Goal: Task Accomplishment & Management: Complete application form

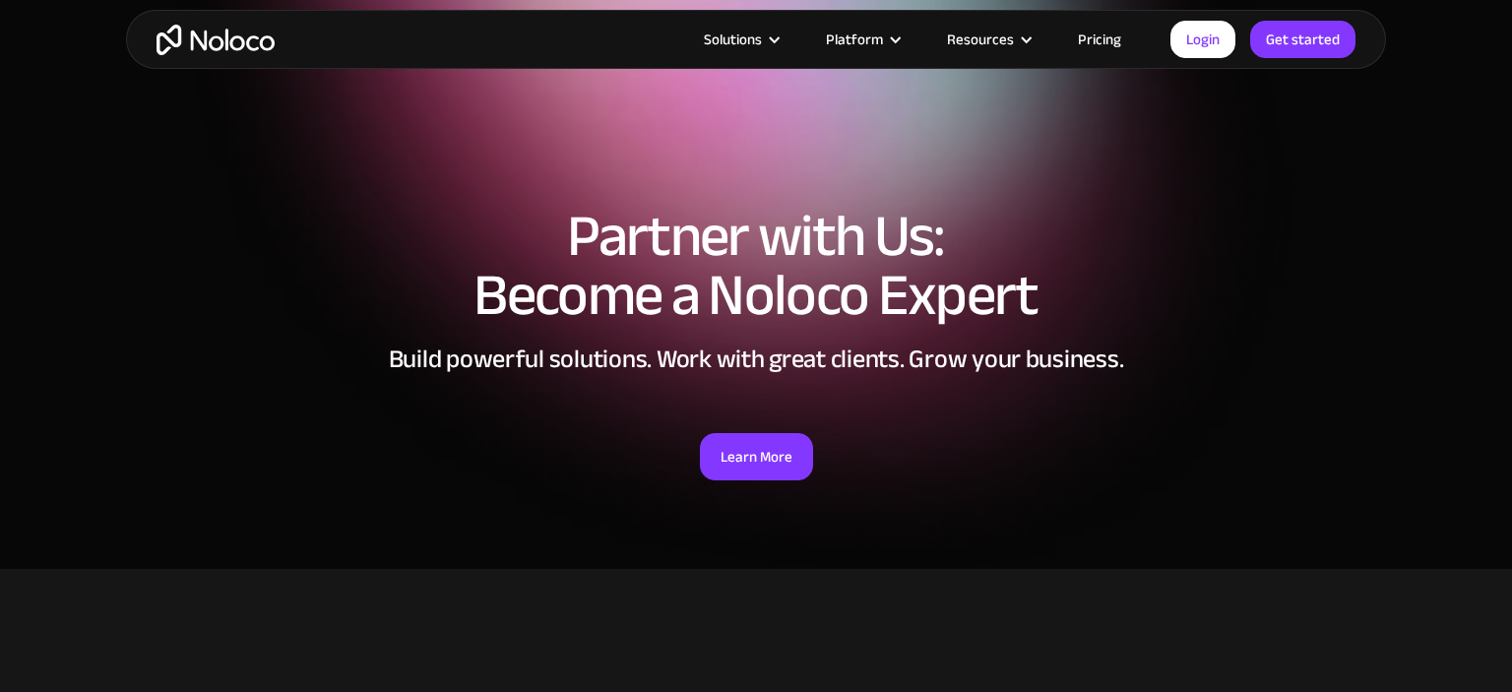
scroll to position [1299, 0]
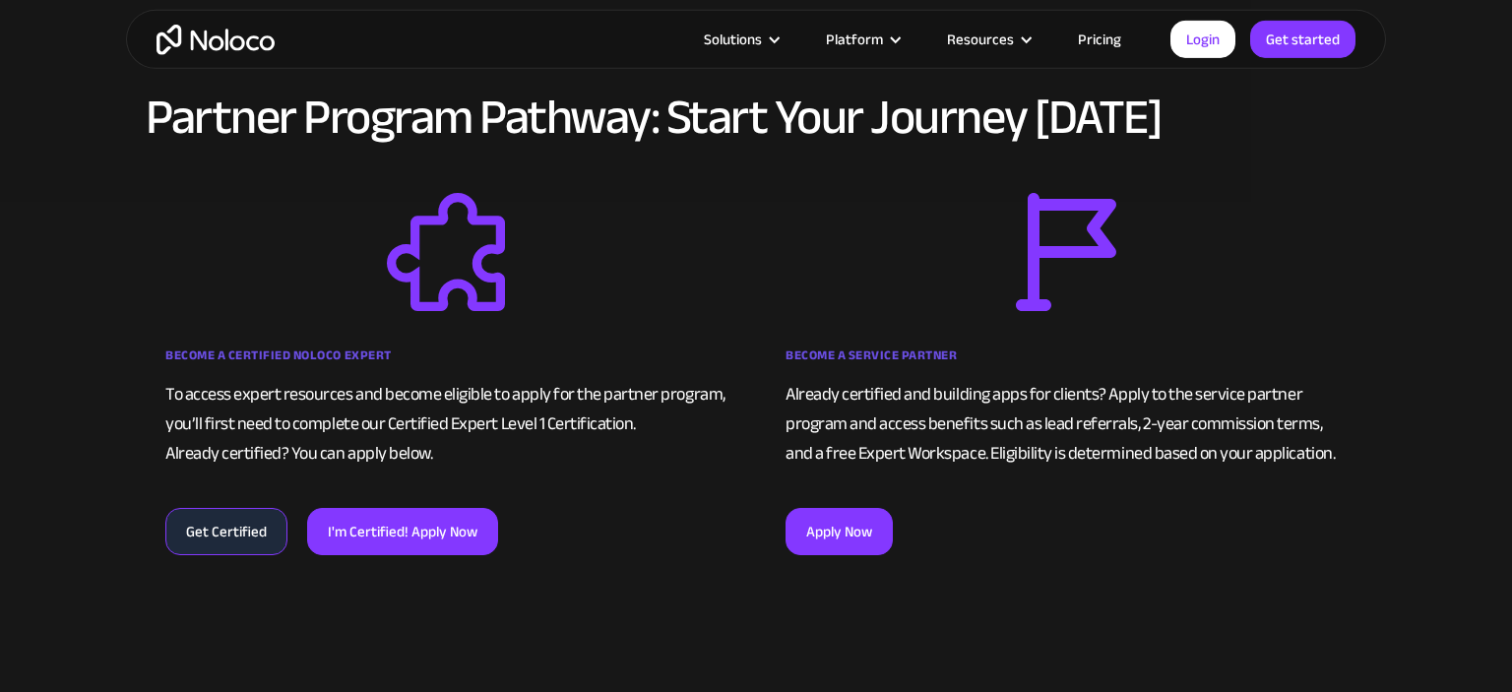
click at [836, 507] on div "Apply Now" at bounding box center [1065, 526] width 561 height 57
click at [836, 519] on link "Apply Now" at bounding box center [838, 531] width 107 height 47
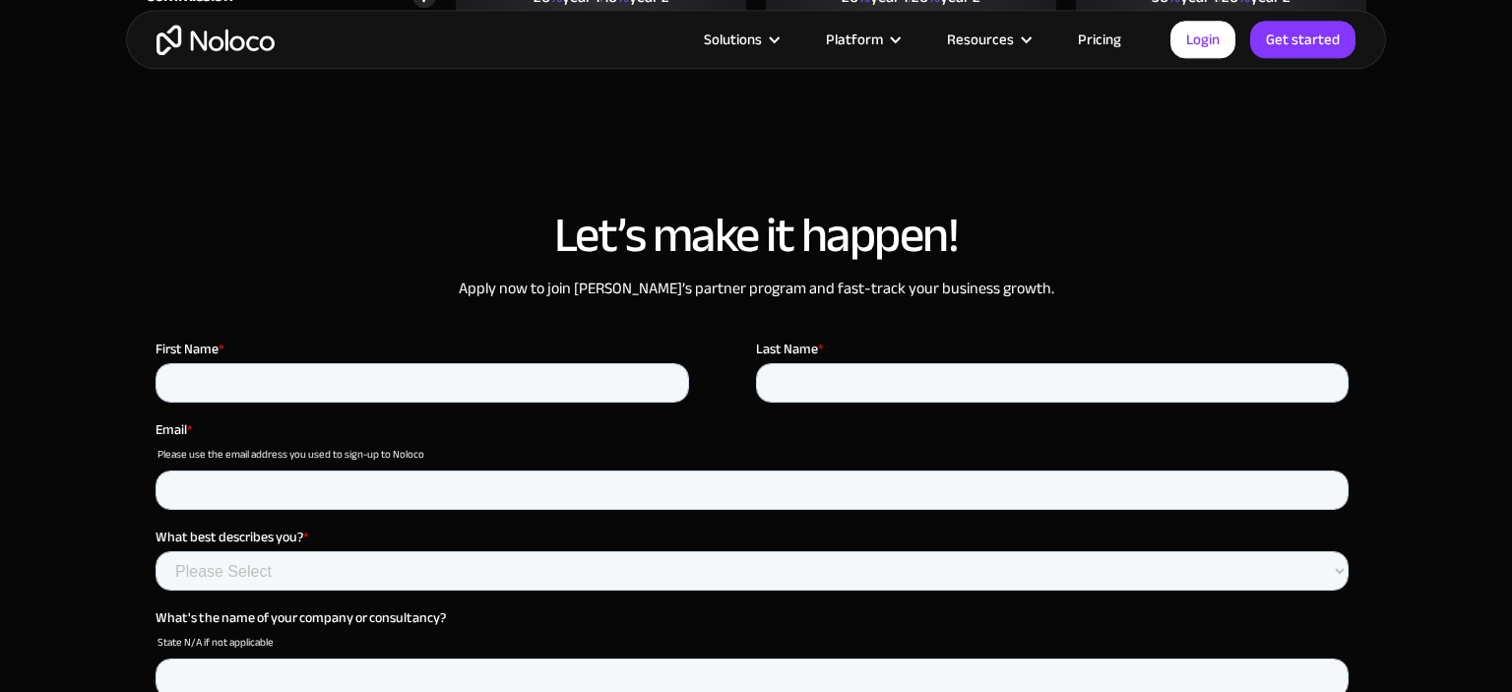
scroll to position [5217, 0]
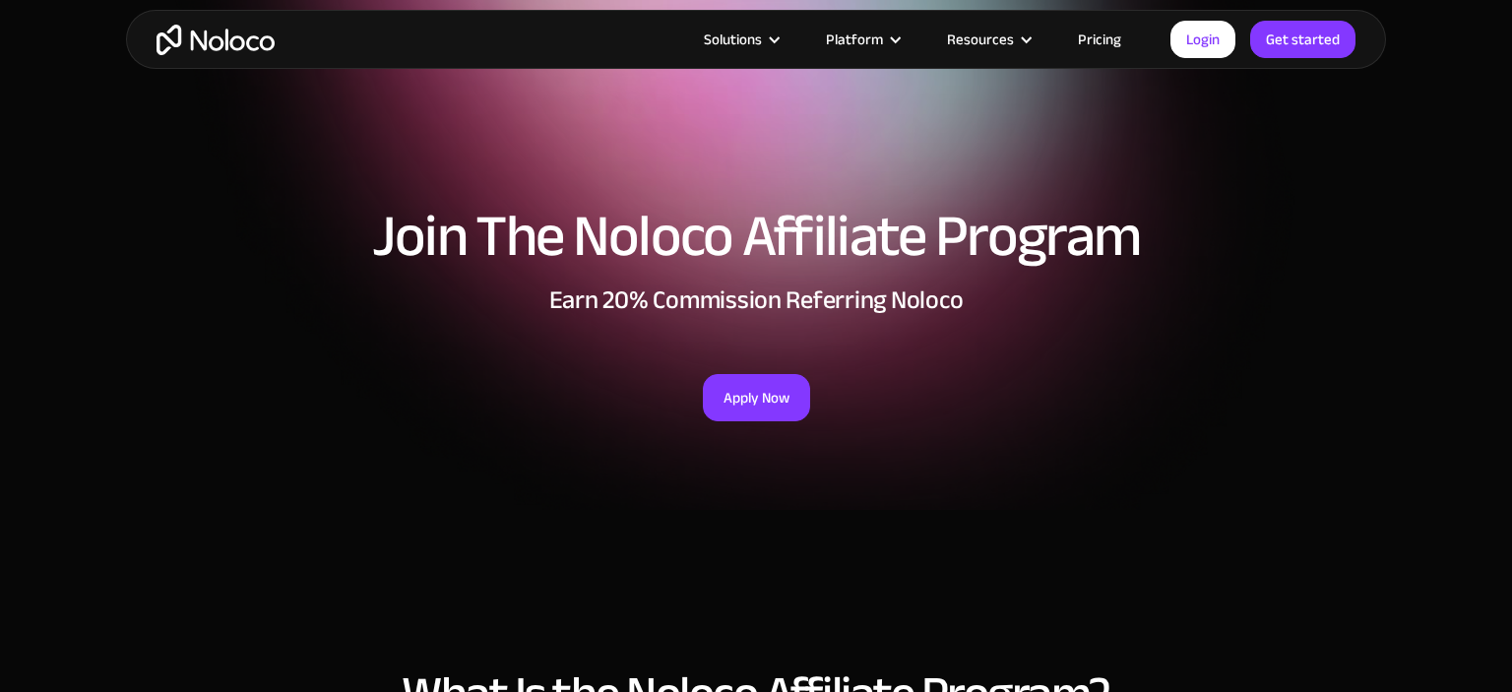
scroll to position [94, 0]
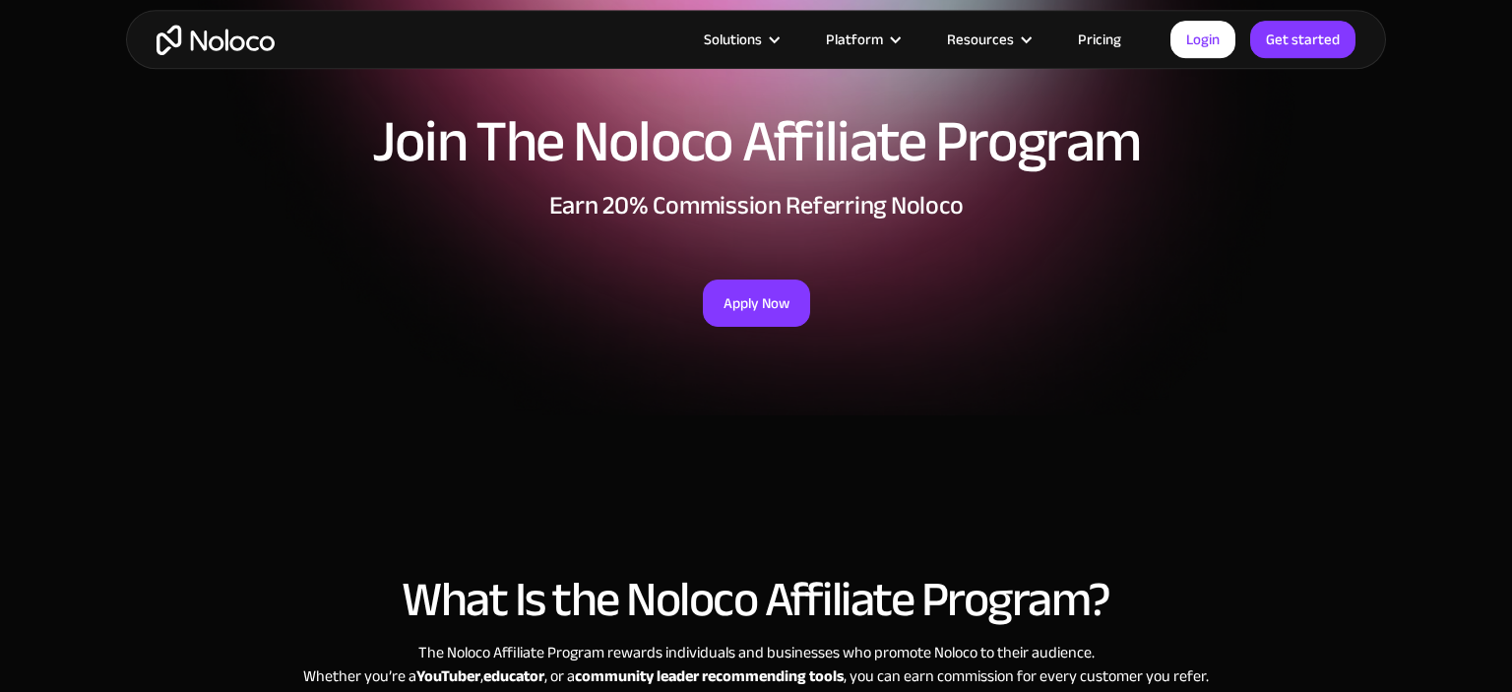
click at [745, 395] on section "Join The Noloco Affiliate Program Earn 20% Commission Referring Noloco Apply Now" at bounding box center [756, 161] width 1512 height 510
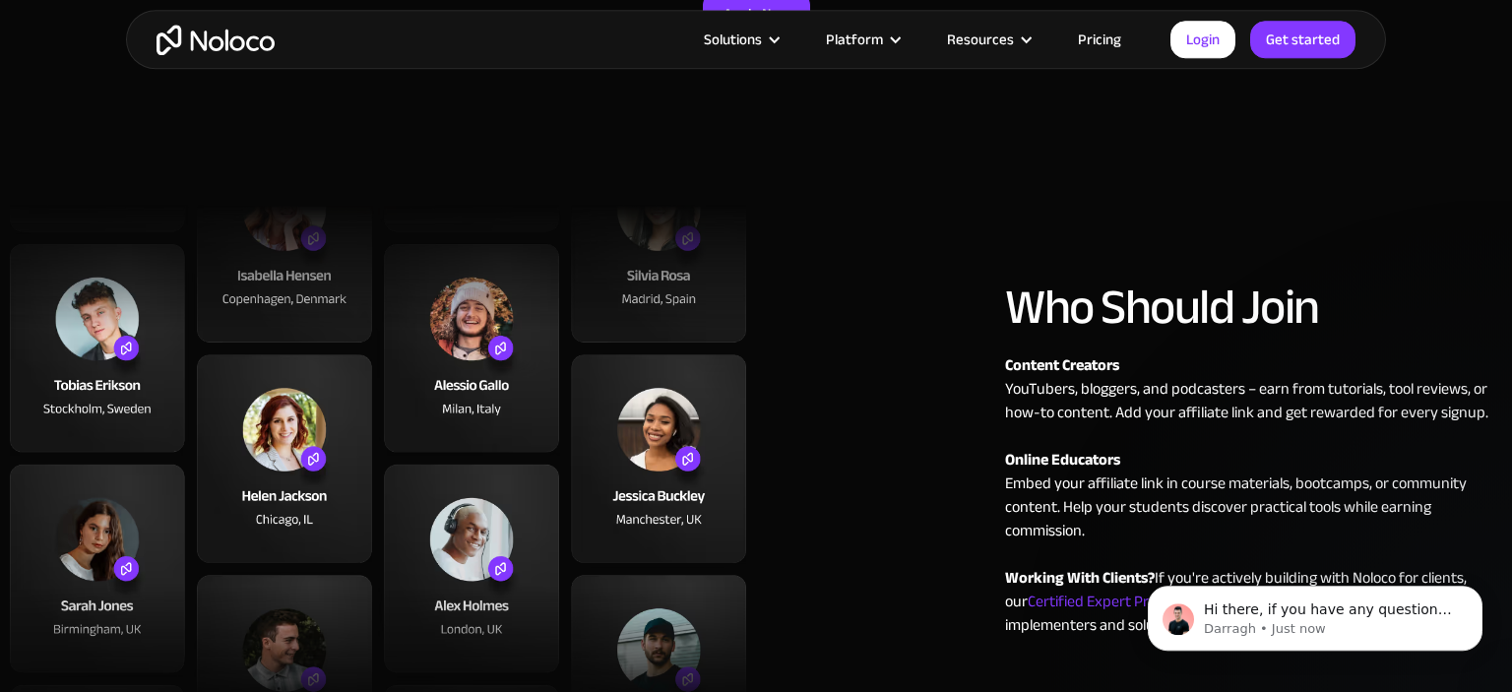
scroll to position [0, 0]
